Goal: Task Accomplishment & Management: Complete application form

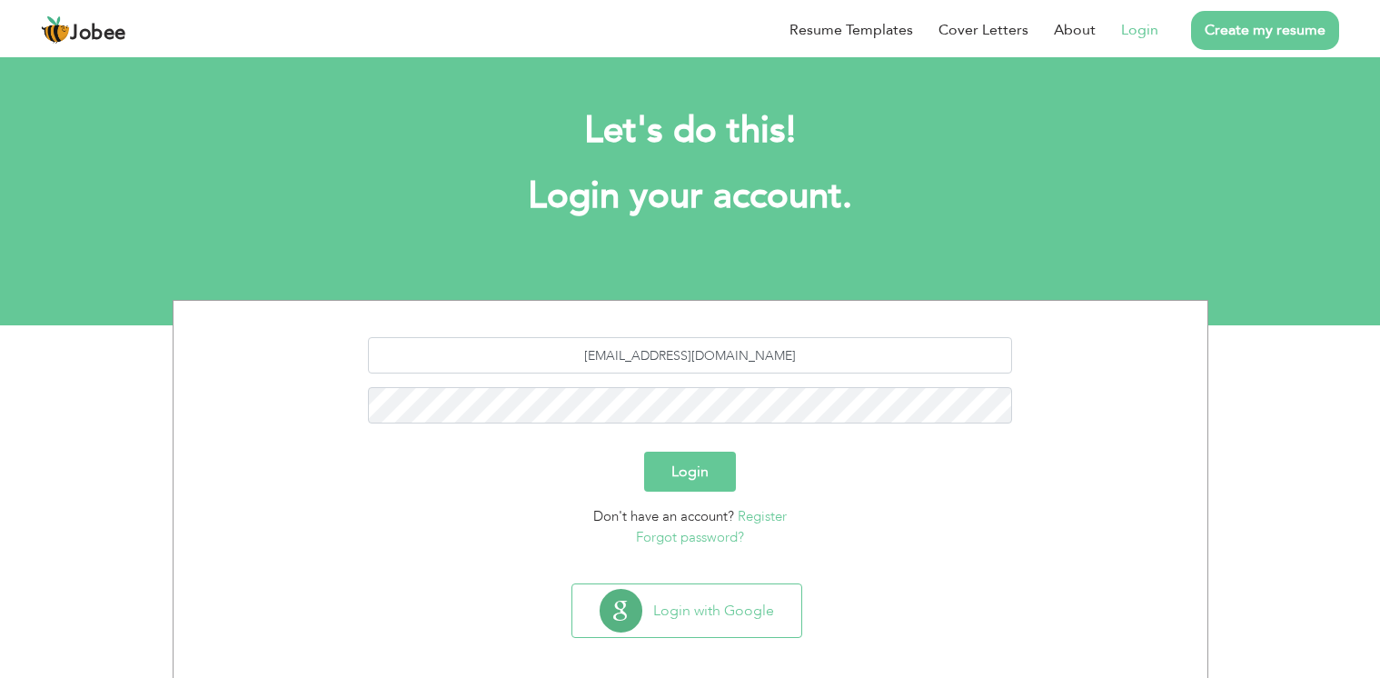
click at [768, 518] on link "Register" at bounding box center [762, 516] width 49 height 18
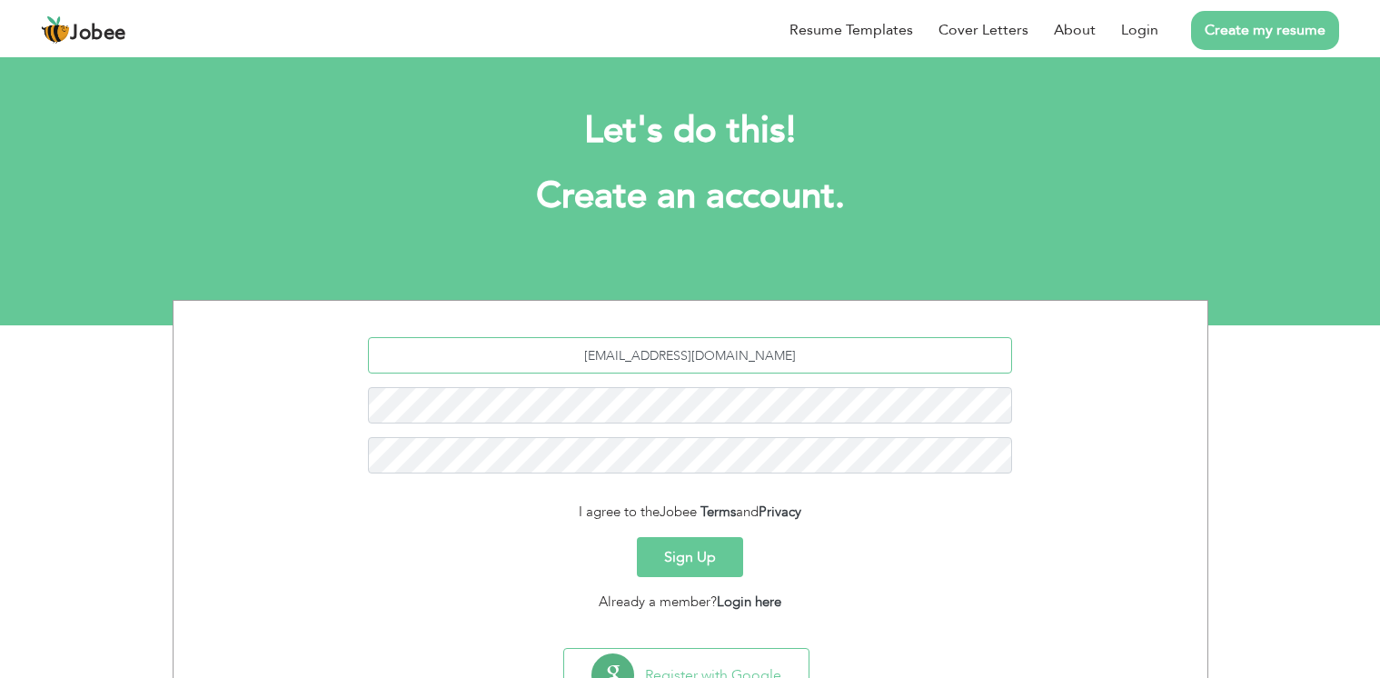
drag, startPoint x: 824, startPoint y: 354, endPoint x: 282, endPoint y: 285, distance: 546.6
click at [368, 337] on input "[EMAIL_ADDRESS][DOMAIN_NAME]" at bounding box center [690, 355] width 644 height 36
paste input "iramshahzaadi95281@gmail.com"
type input "iramshahzaadi95281@gmail.com"
click at [709, 552] on button "Sign Up" at bounding box center [690, 557] width 106 height 40
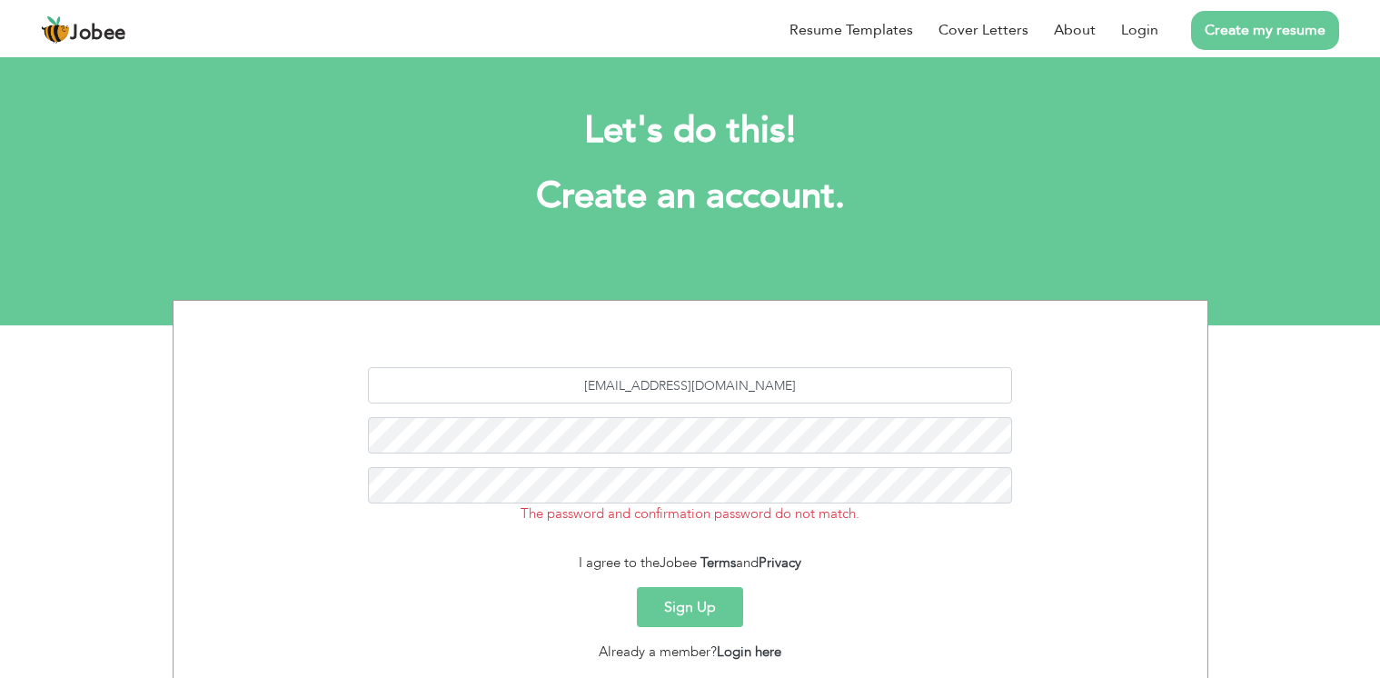
click at [717, 616] on button "Sign Up" at bounding box center [690, 607] width 106 height 40
